Goal: Transaction & Acquisition: Purchase product/service

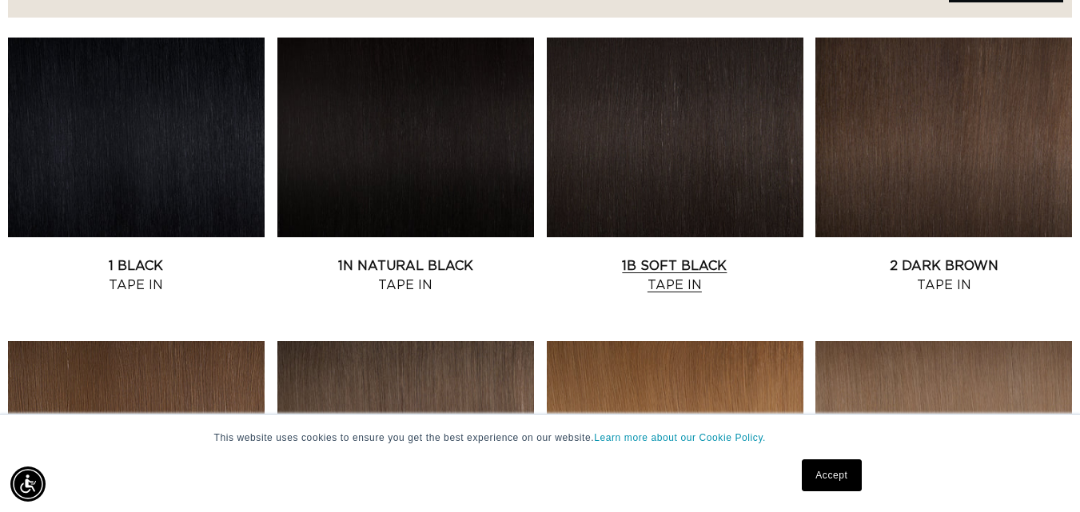
scroll to position [0, 966]
click at [626, 257] on link "1B Soft Black Tape In" at bounding box center [675, 276] width 257 height 38
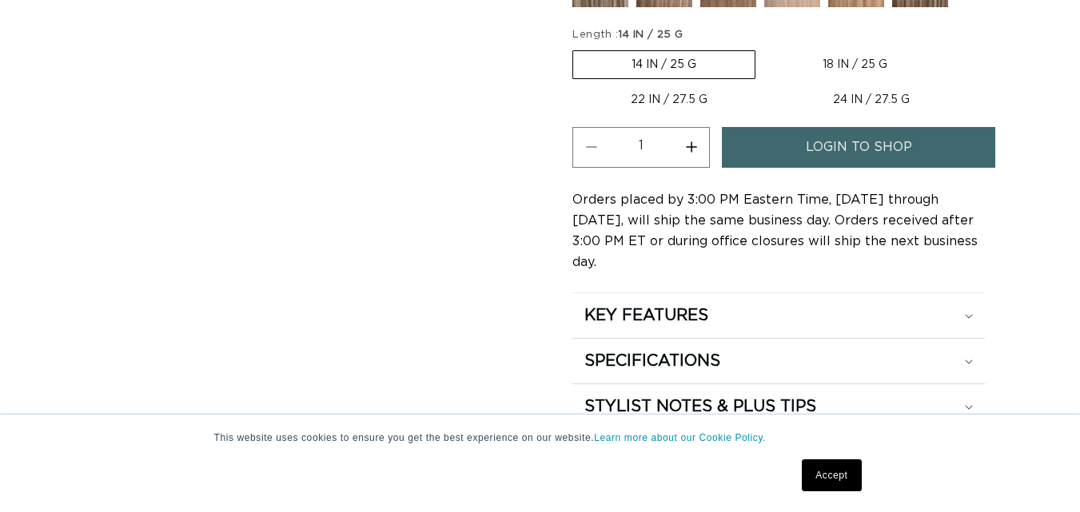
drag, startPoint x: 1083, startPoint y: 34, endPoint x: 1069, endPoint y: 101, distance: 67.7
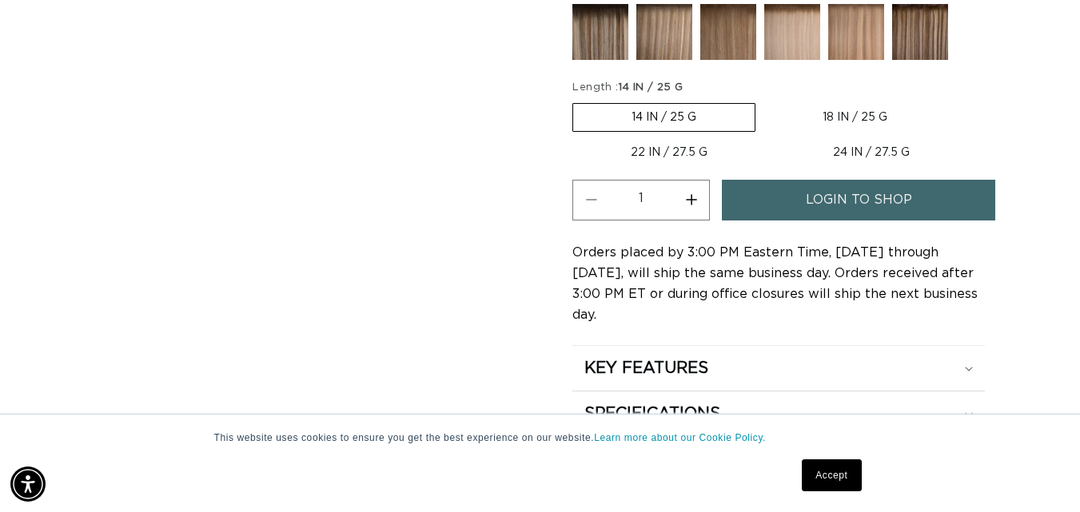
scroll to position [0, 1932]
drag, startPoint x: 906, startPoint y: 153, endPoint x: 825, endPoint y: 150, distance: 80.8
click at [825, 150] on label "24 IN / 27.5 G Variant sold out or unavailable" at bounding box center [870, 152] width 193 height 27
copy label "24 IN / 27.5 G"
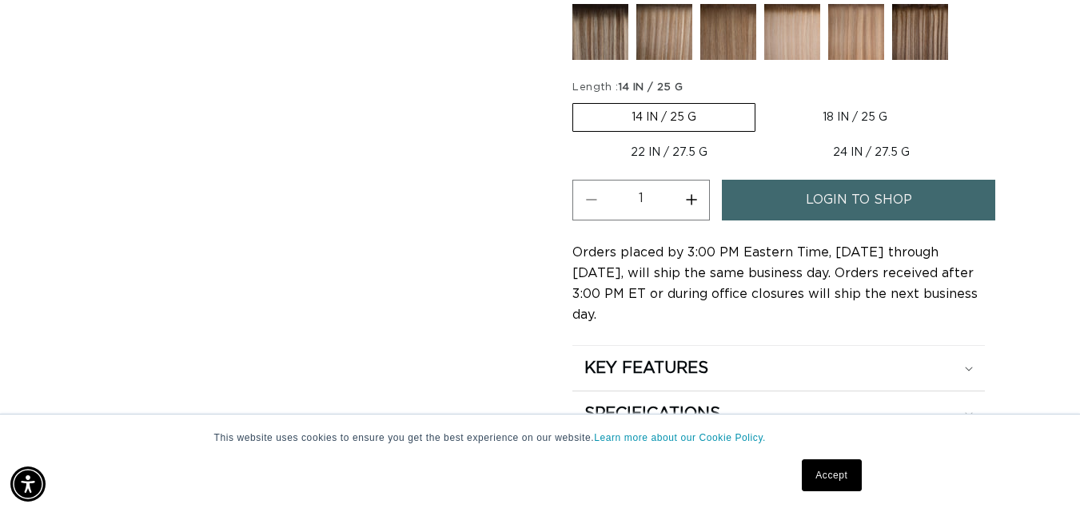
scroll to position [0, 966]
click at [691, 197] on button "Increase quantity for 1B Soft Black - Tape In" at bounding box center [691, 200] width 36 height 41
type input "2"
click at [814, 207] on span "login to shop" at bounding box center [859, 200] width 106 height 41
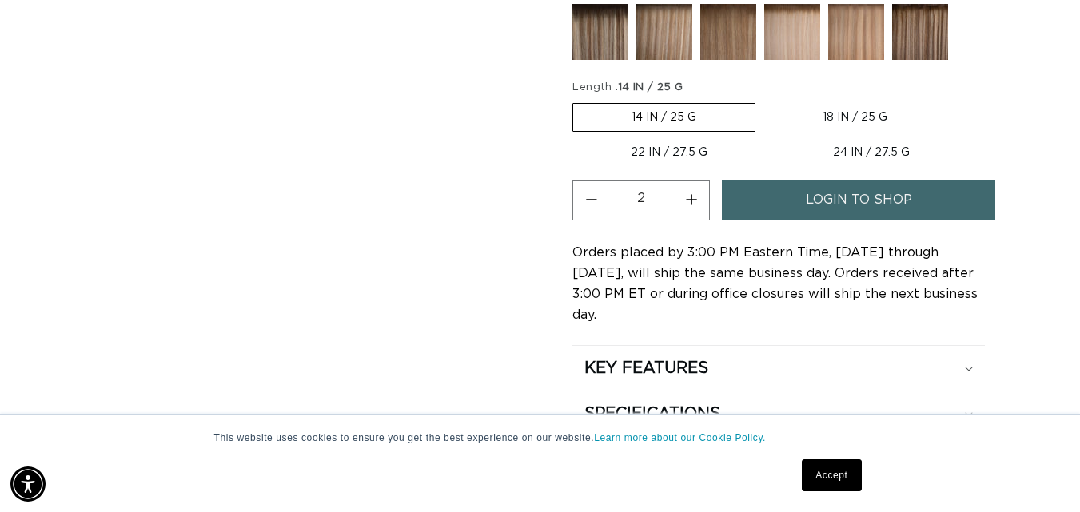
scroll to position [0, 0]
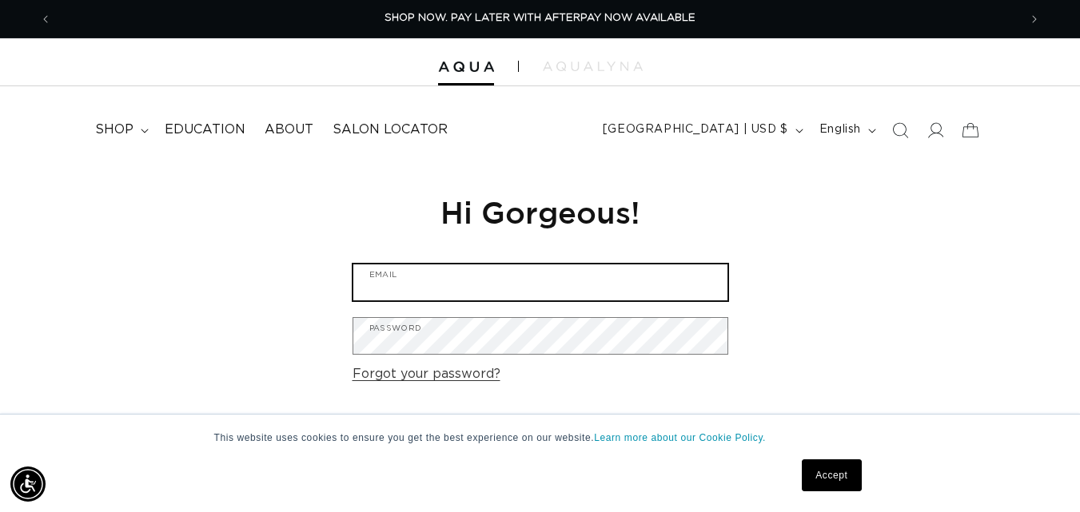
click at [516, 278] on input "Email" at bounding box center [540, 283] width 374 height 36
type input "themalika96@gmail.com"
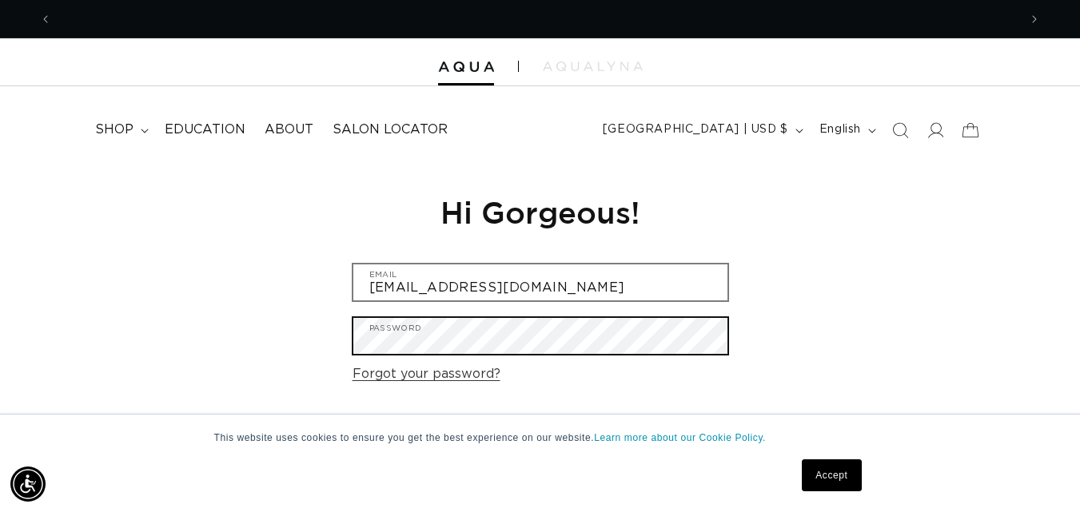
click at [492, 418] on button "Sign in" at bounding box center [541, 438] width 98 height 41
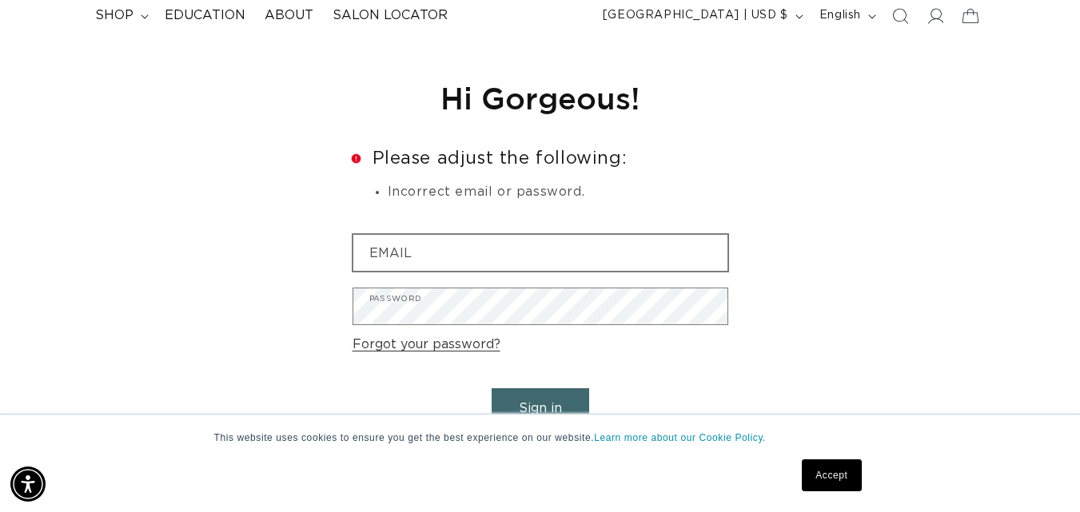
scroll to position [0, 1932]
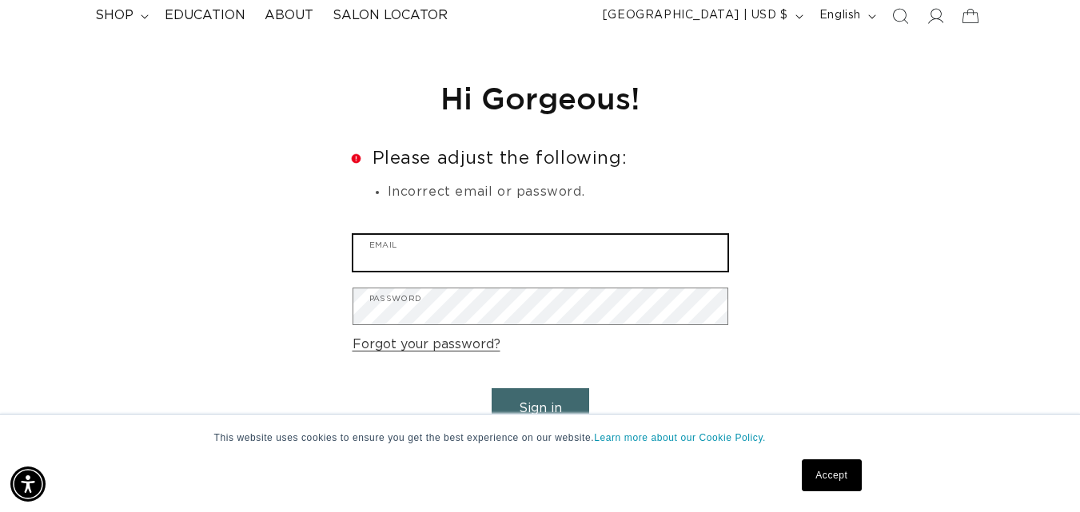
click at [486, 245] on input "Email" at bounding box center [540, 253] width 374 height 36
type input "themalika96@gmail.com"
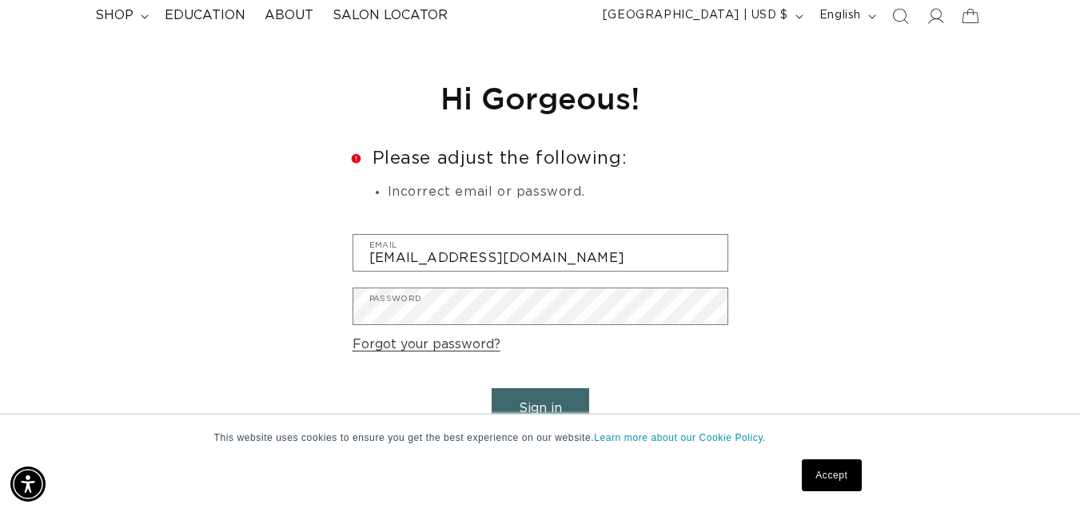
click at [540, 407] on button "Sign in" at bounding box center [541, 408] width 98 height 41
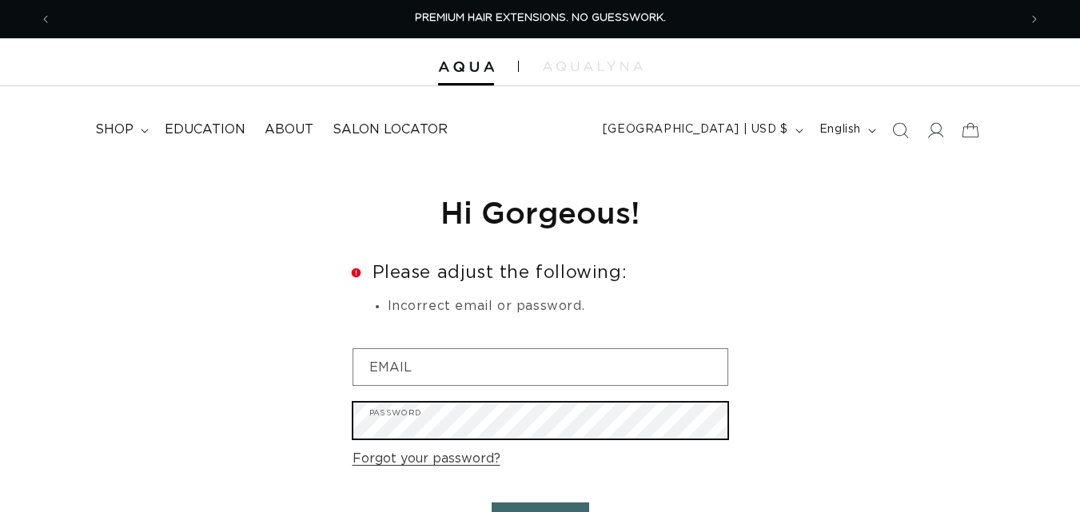
scroll to position [147, 0]
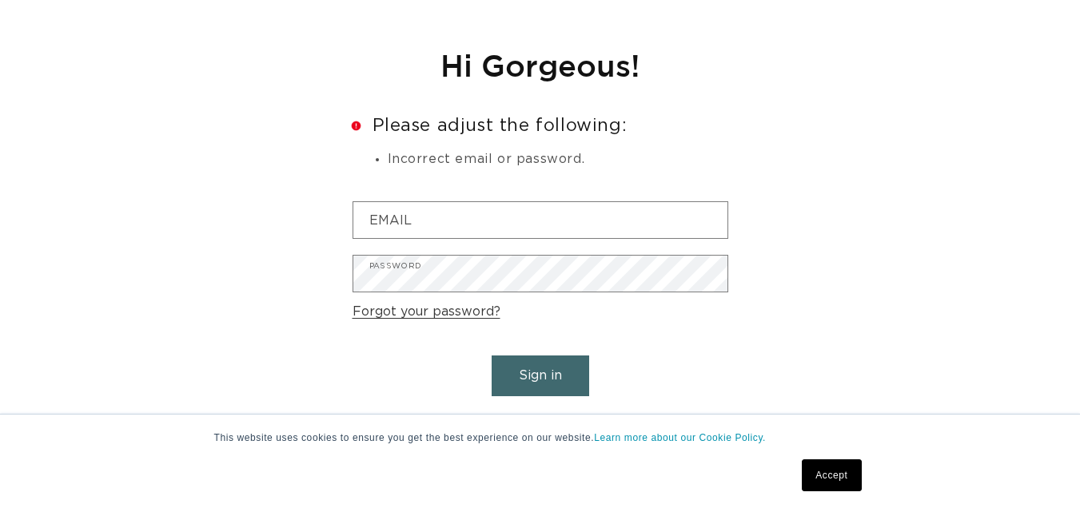
click at [529, 372] on button "Sign in" at bounding box center [541, 376] width 98 height 41
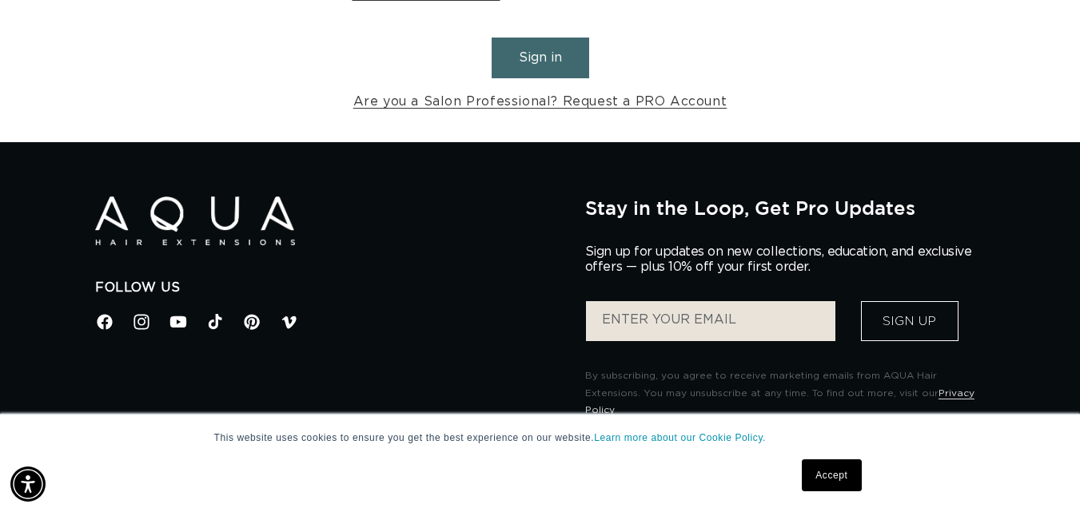
click at [695, 320] on input "Enter your email" at bounding box center [710, 321] width 249 height 40
type input "[EMAIL_ADDRESS][DOMAIN_NAME]"
click at [914, 336] on button "Sign Up" at bounding box center [910, 321] width 98 height 40
